Goal: Check status: Check status

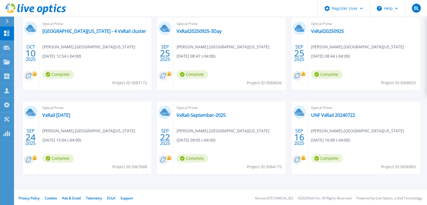
scroll to position [106, 0]
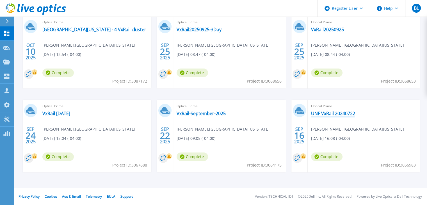
click at [326, 113] on link "UNF VxRail 20240722" at bounding box center [333, 114] width 44 height 6
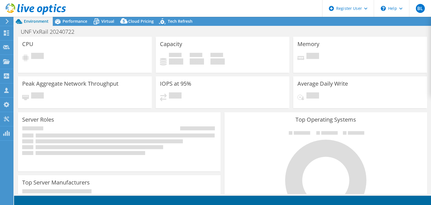
select select "USD"
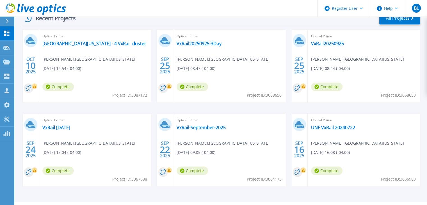
scroll to position [106, 0]
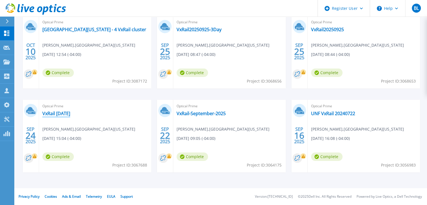
click at [62, 115] on link "VxRail [DATE]" at bounding box center [56, 114] width 28 height 6
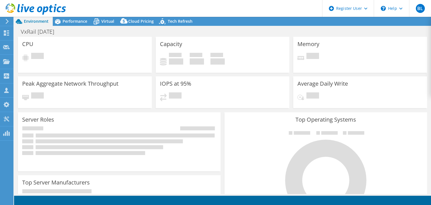
select select "USD"
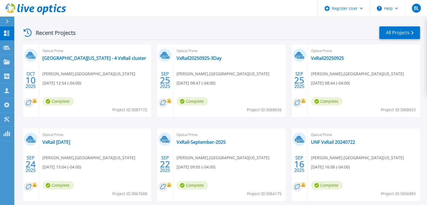
scroll to position [106, 0]
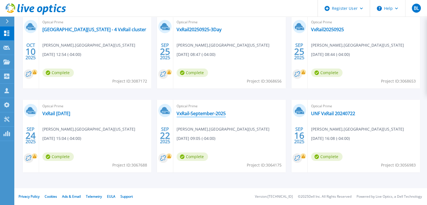
click at [210, 111] on link "VxRail-September-2025" at bounding box center [201, 114] width 49 height 6
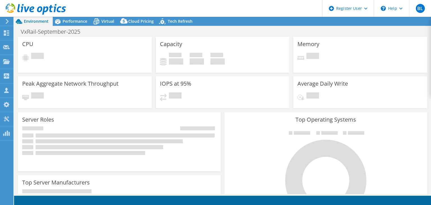
select select "USD"
